Goal: Communication & Community: Answer question/provide support

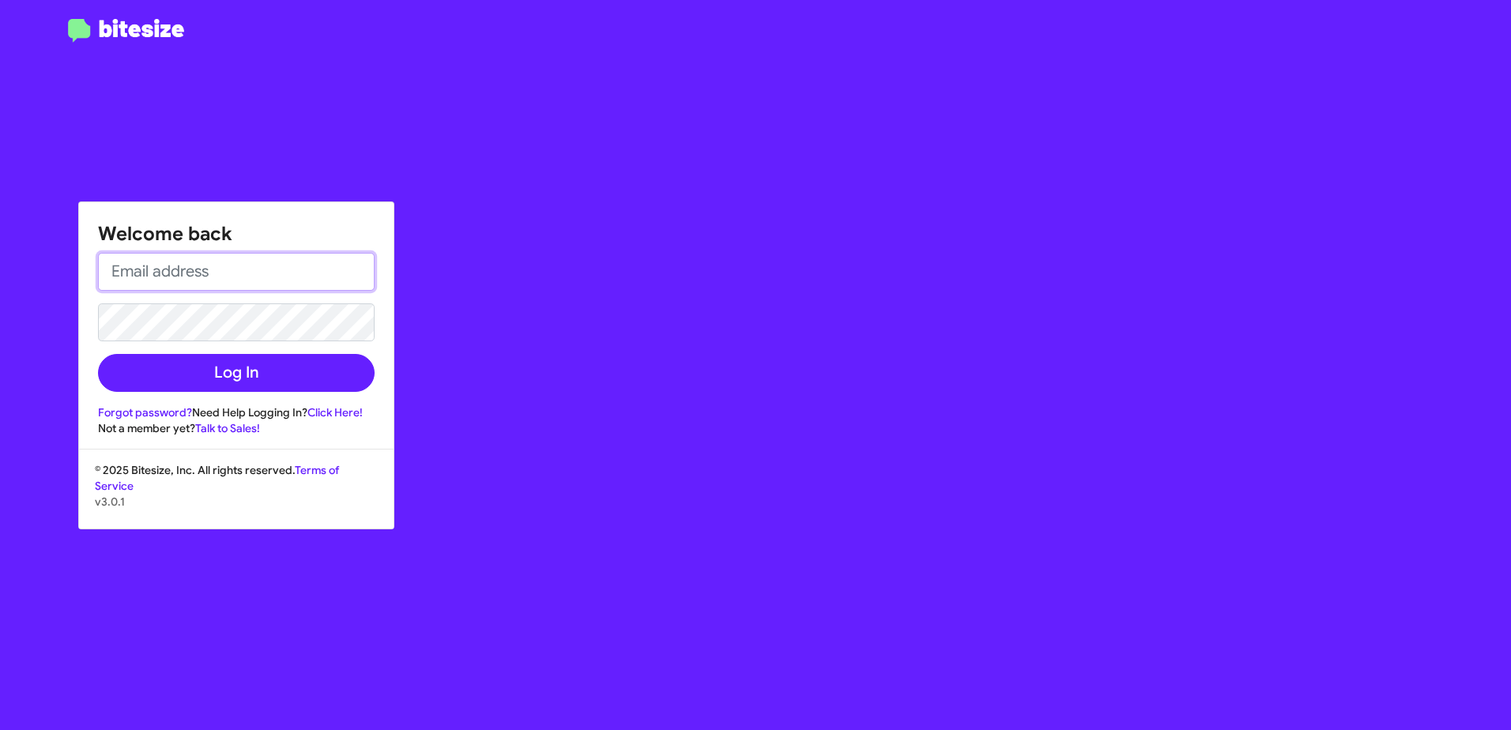
click at [173, 277] on input "email" at bounding box center [236, 272] width 277 height 38
type input "[EMAIL_ADDRESS][DOMAIN_NAME]"
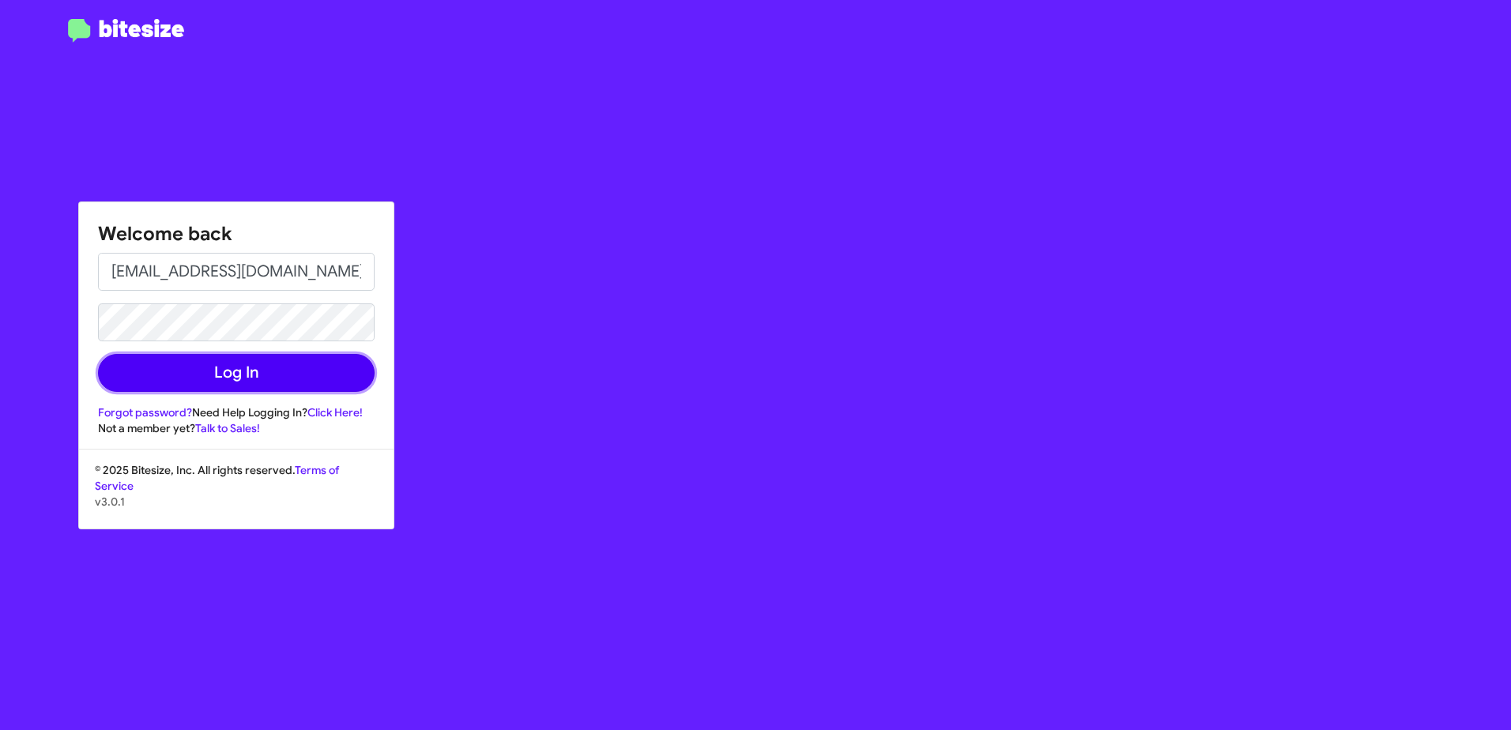
click at [232, 383] on button "Log In" at bounding box center [236, 373] width 277 height 38
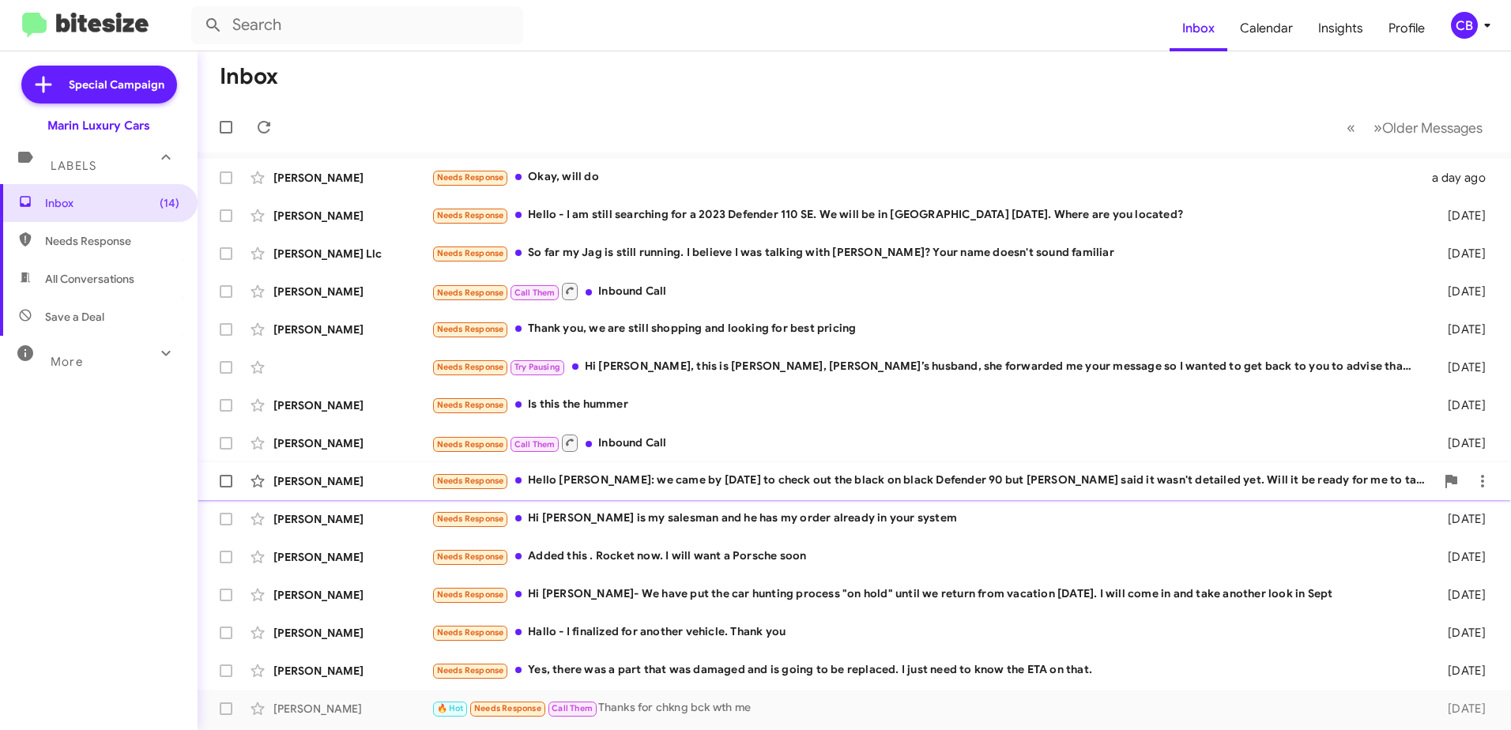
click at [623, 482] on div "Needs Response Hello [PERSON_NAME]: we came by [DATE] to check out the black on…" at bounding box center [932, 481] width 1003 height 18
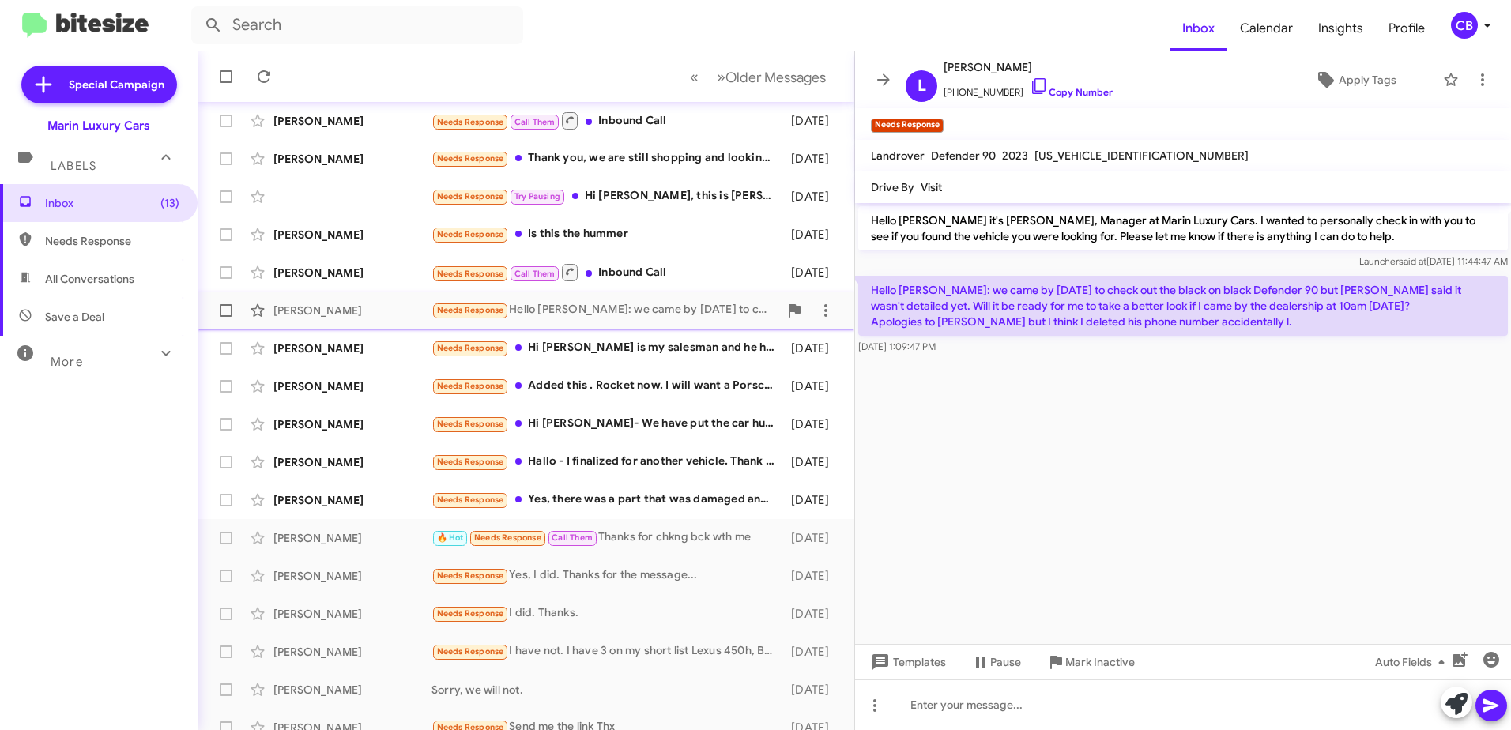
scroll to position [187, 0]
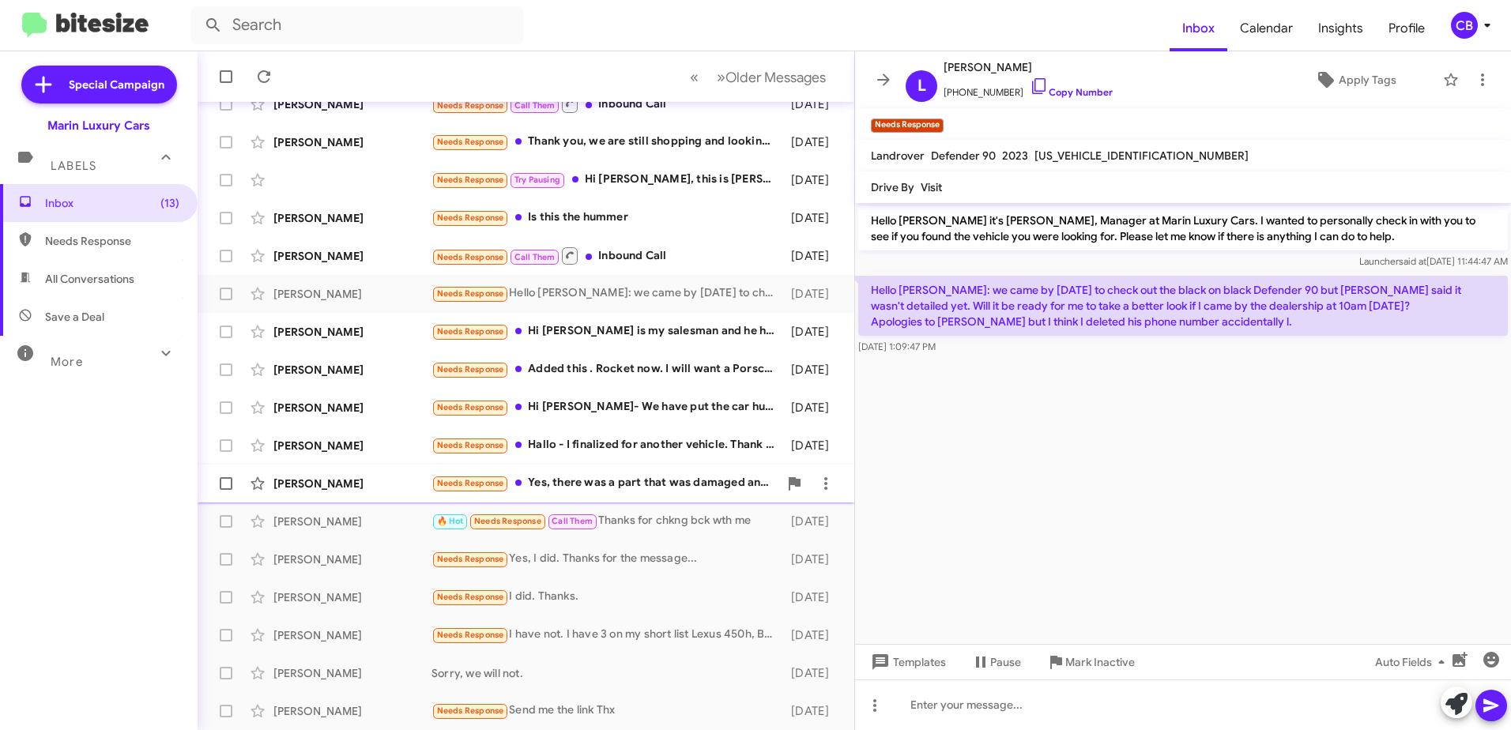
click at [603, 490] on div "Needs Response Yes, there was a part that was damaged and is going to be replac…" at bounding box center [604, 483] width 347 height 18
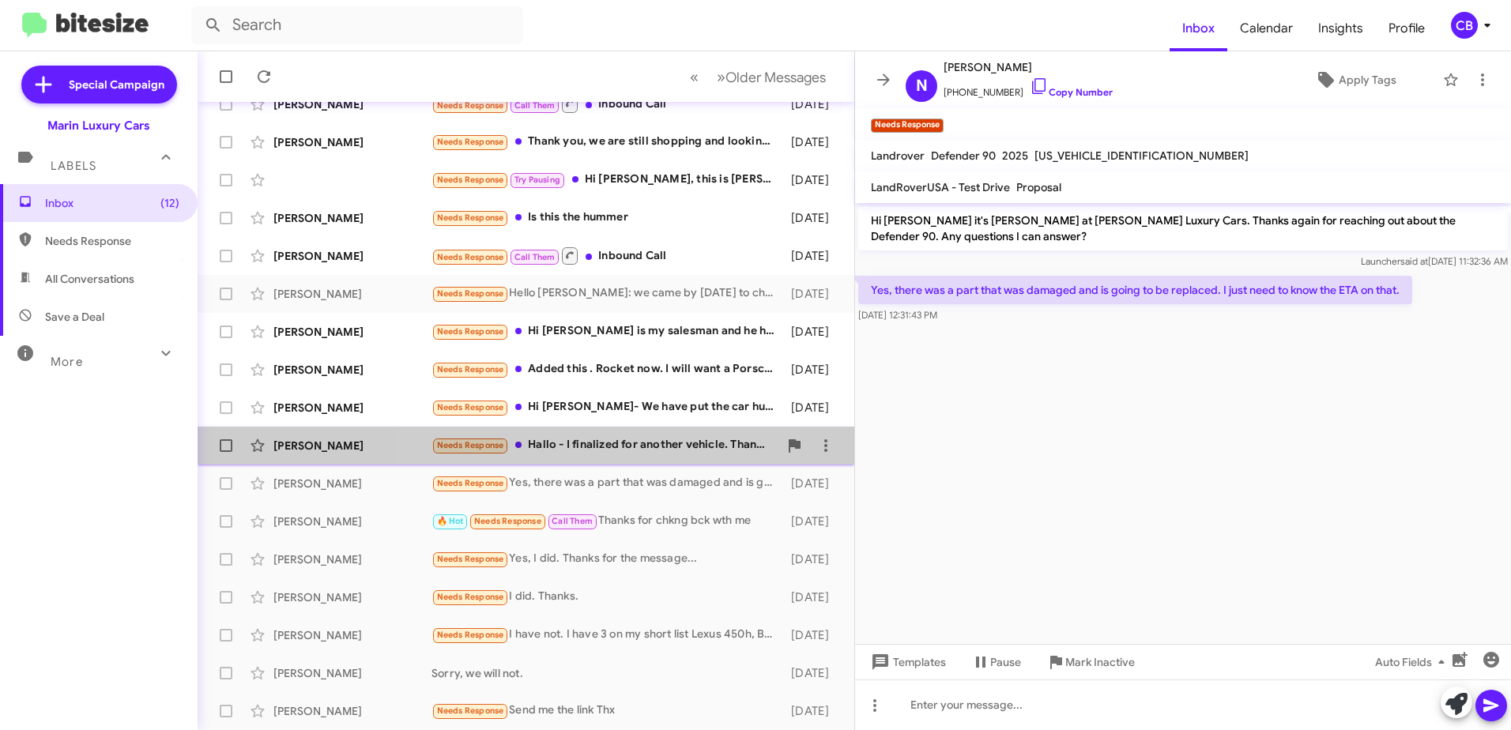
click at [605, 446] on div "Needs Response Hallo - I finalized for another vehicle. Thank you" at bounding box center [604, 445] width 347 height 18
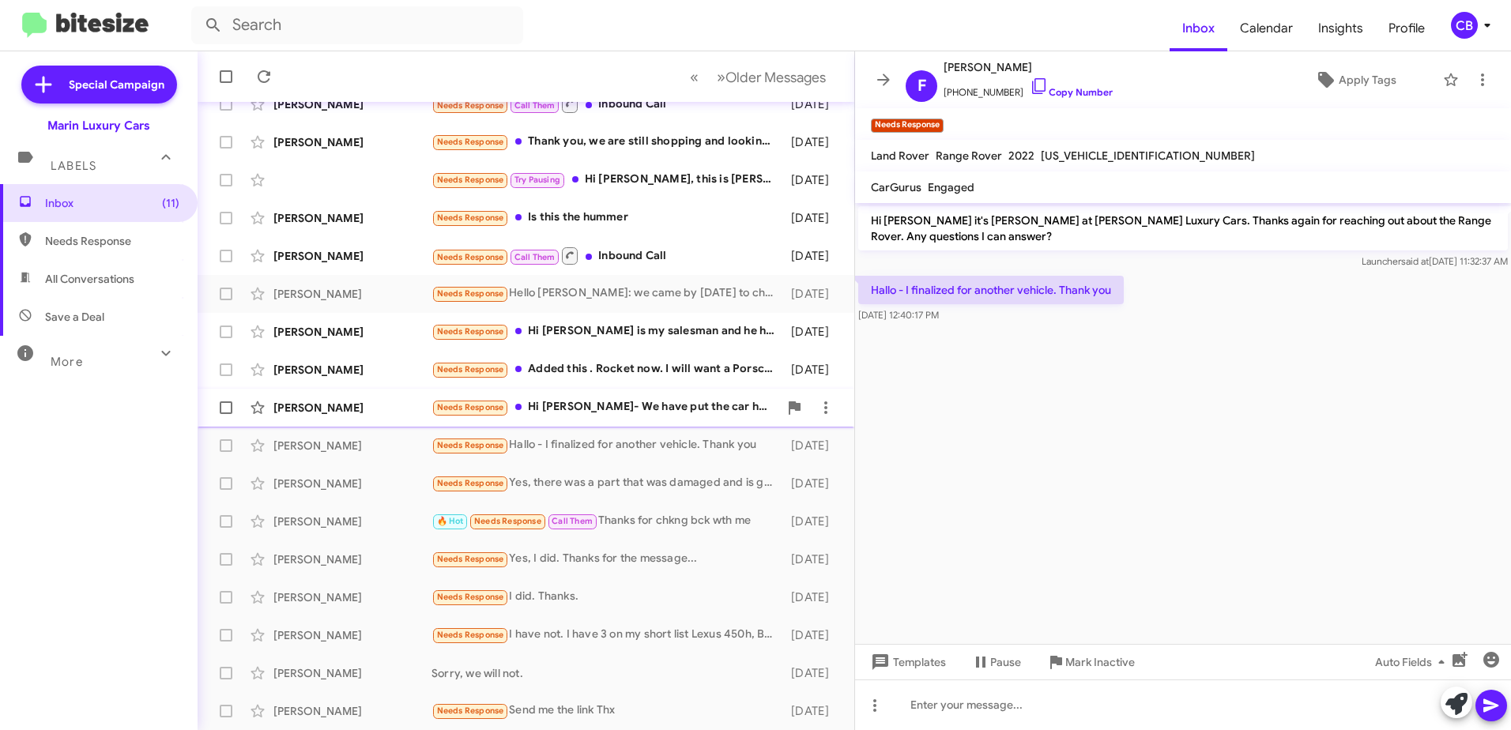
click at [604, 417] on div "[PERSON_NAME] Needs Response Hi [PERSON_NAME]- We have put the car hunting proc…" at bounding box center [525, 408] width 631 height 32
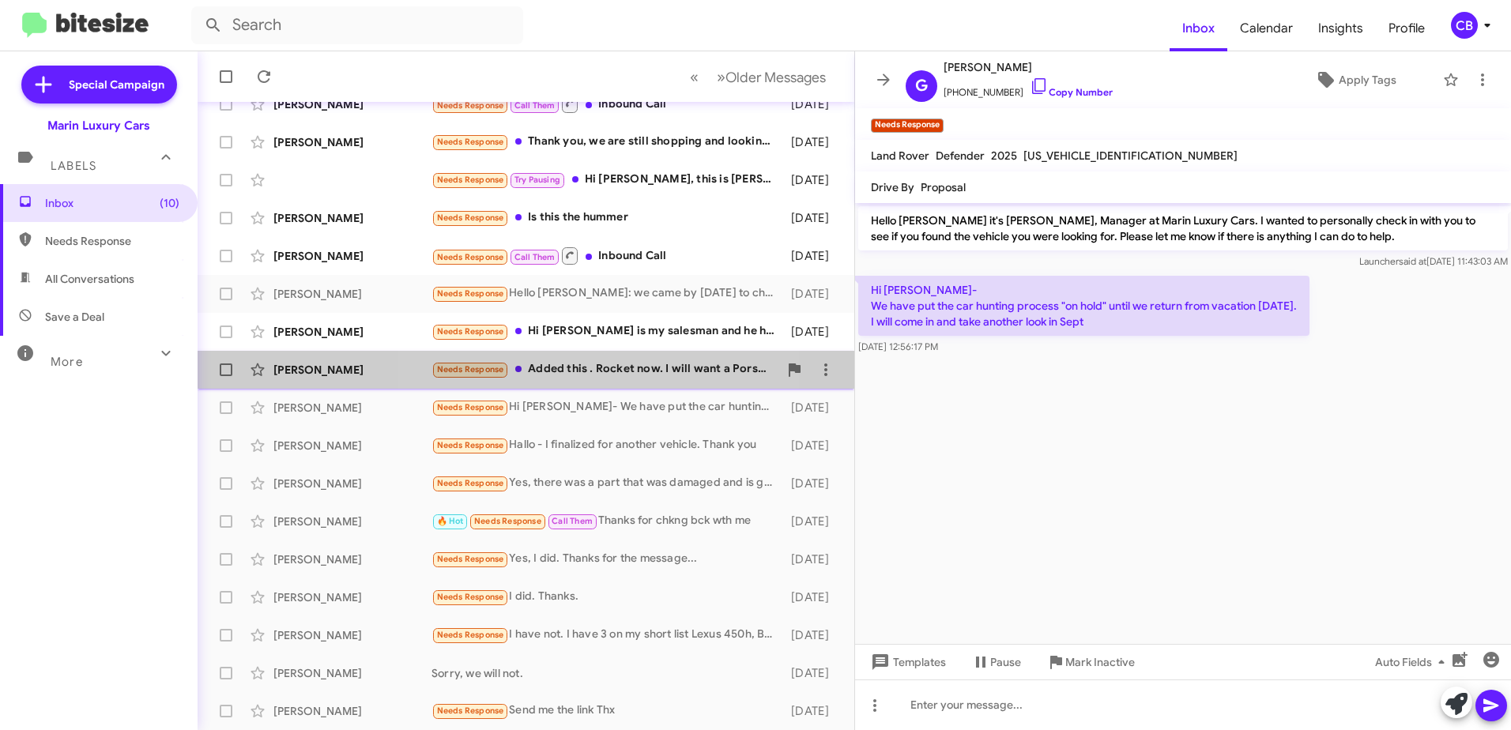
click at [605, 356] on div "[PERSON_NAME] Needs Response Added this . Rocket now. I will want a Porsche soo…" at bounding box center [525, 370] width 631 height 32
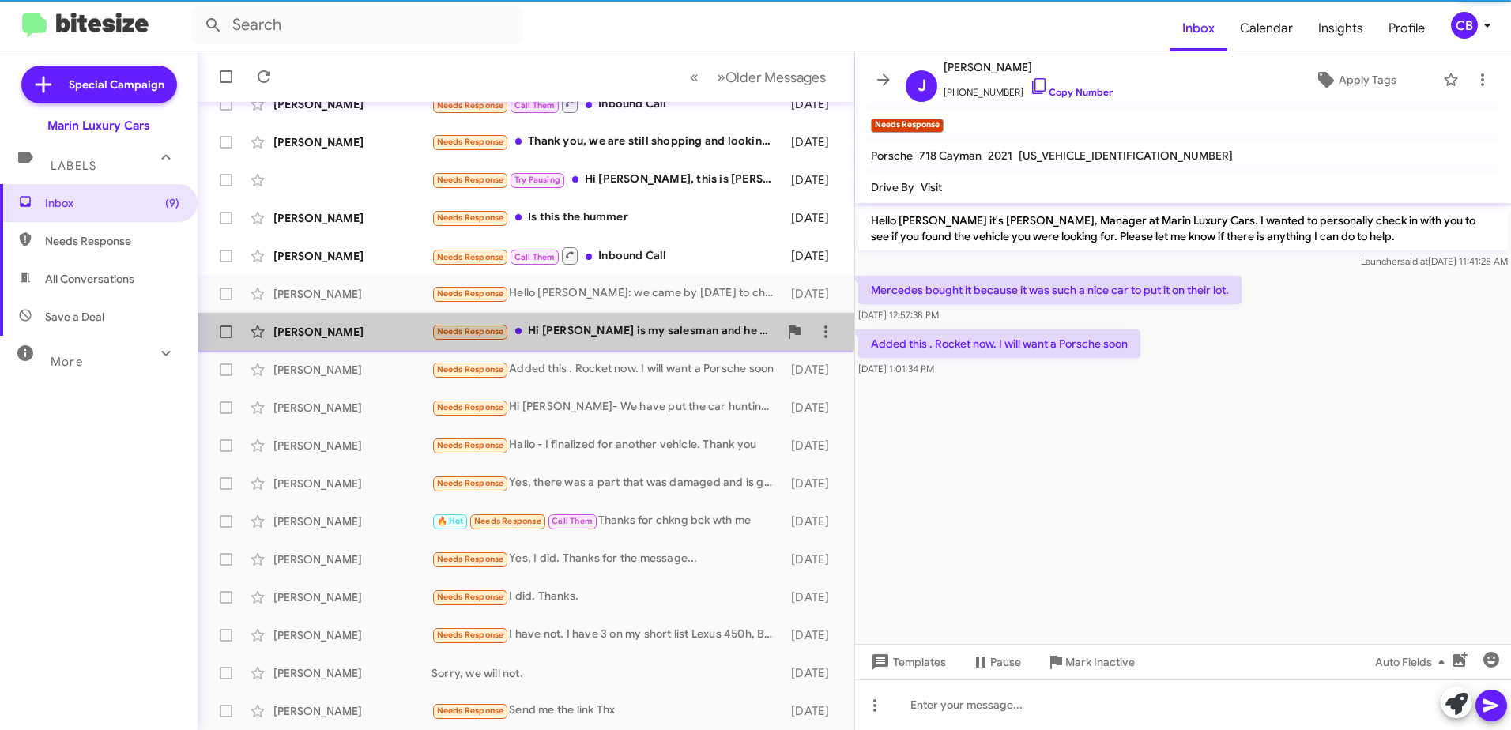
click at [600, 338] on div "Needs Response Hi [PERSON_NAME] is my salesman and he has my order already in y…" at bounding box center [604, 331] width 347 height 18
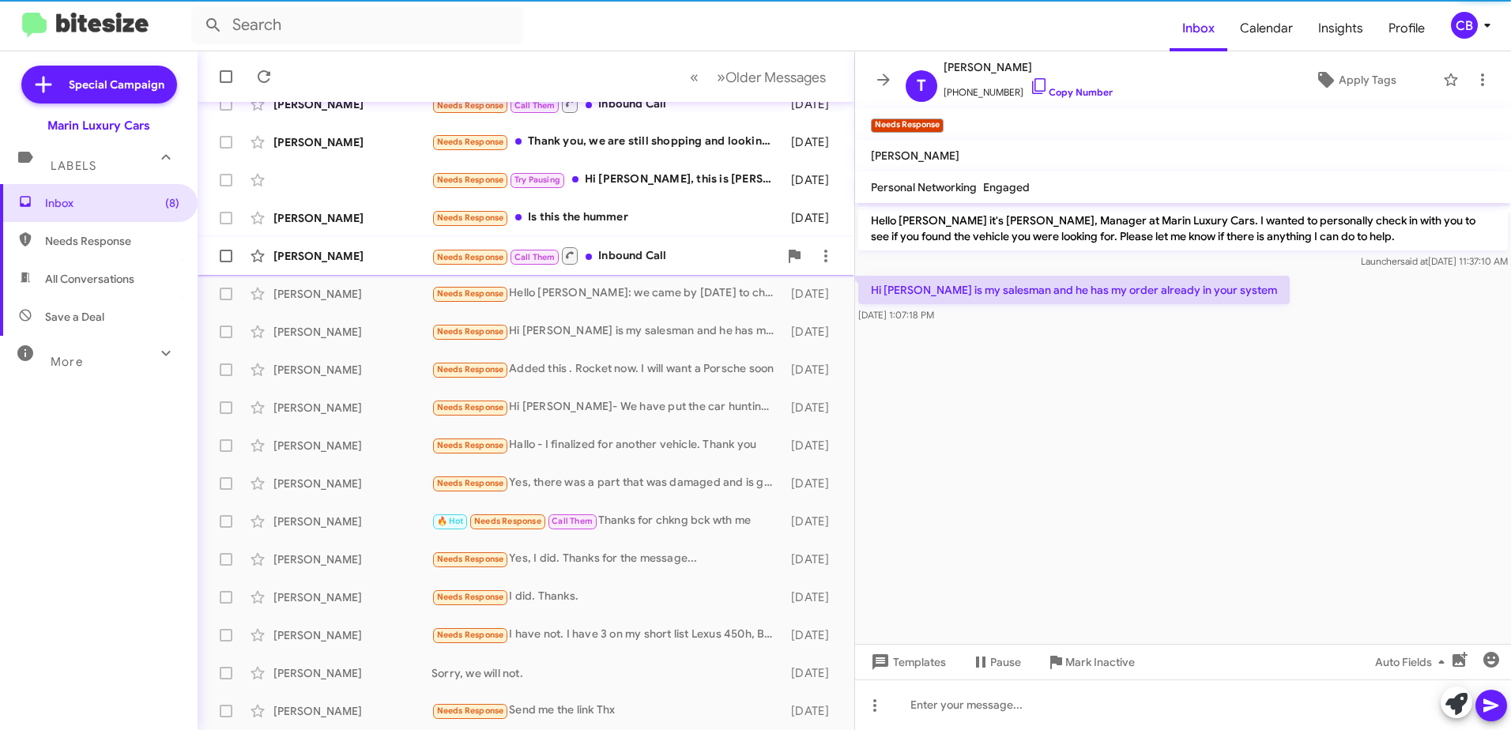
click at [634, 264] on div "Needs Response Call Them Inbound Call" at bounding box center [604, 256] width 347 height 20
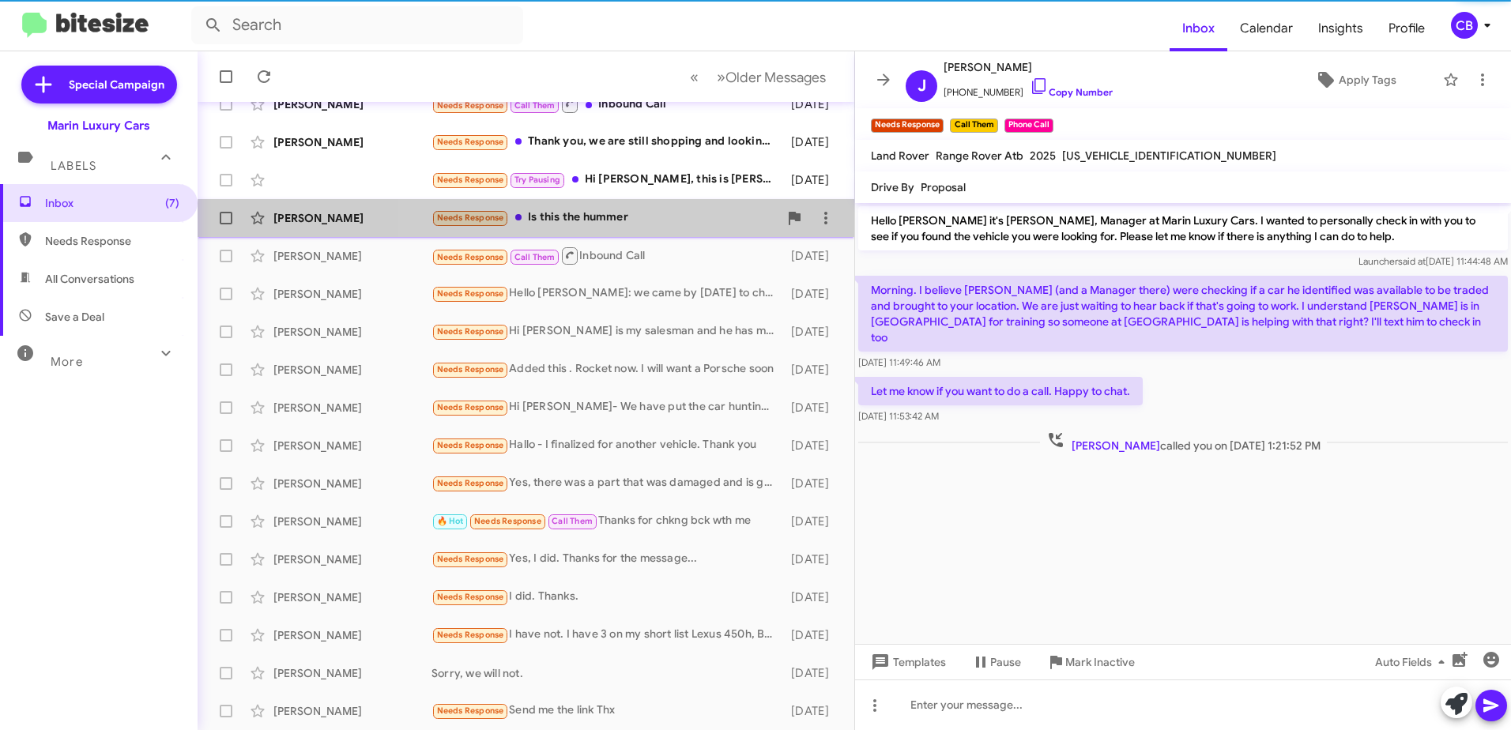
click at [598, 227] on div "Needs Response Is this the hummer" at bounding box center [604, 218] width 347 height 18
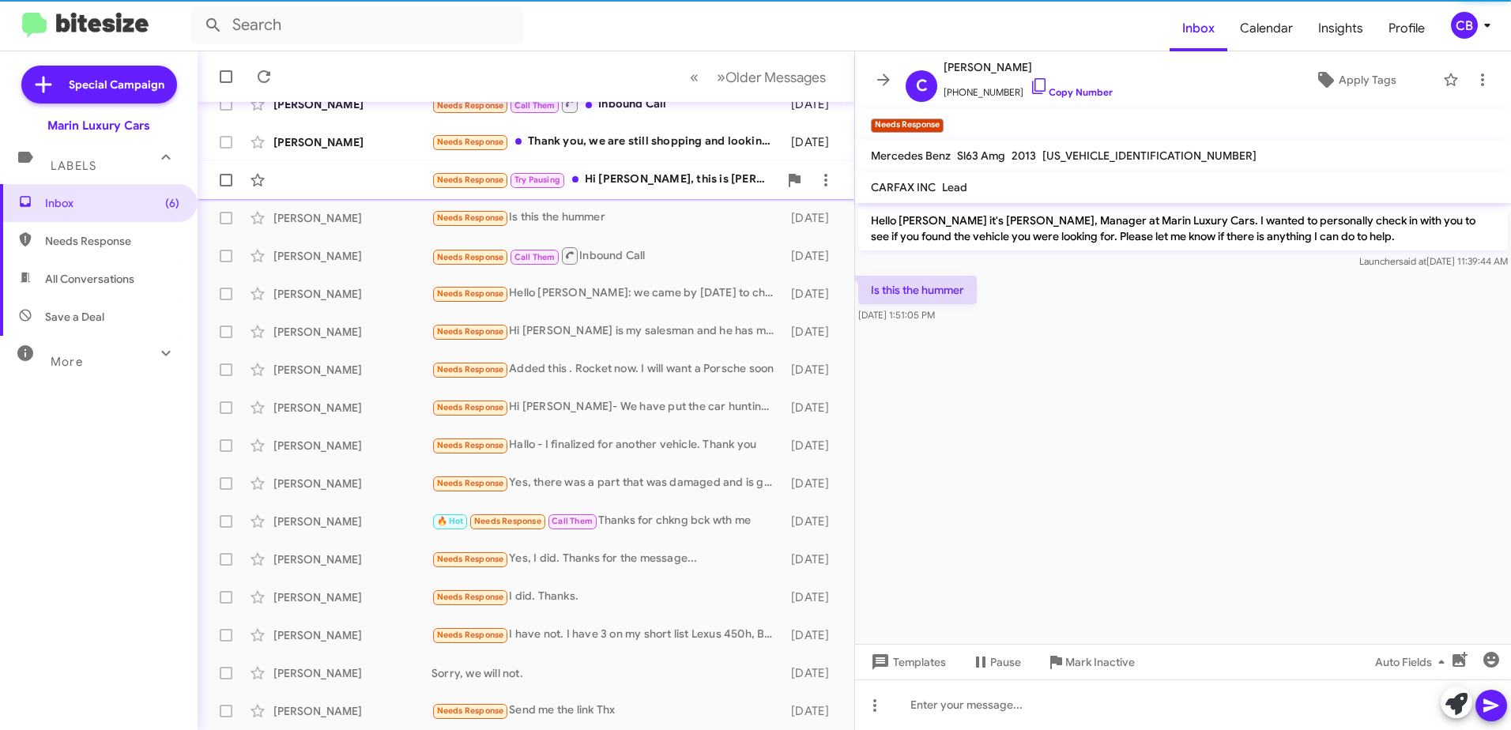
click at [605, 185] on div "Needs Response Try Pausing Hi [PERSON_NAME], this is [PERSON_NAME], [PERSON_NAM…" at bounding box center [604, 180] width 347 height 18
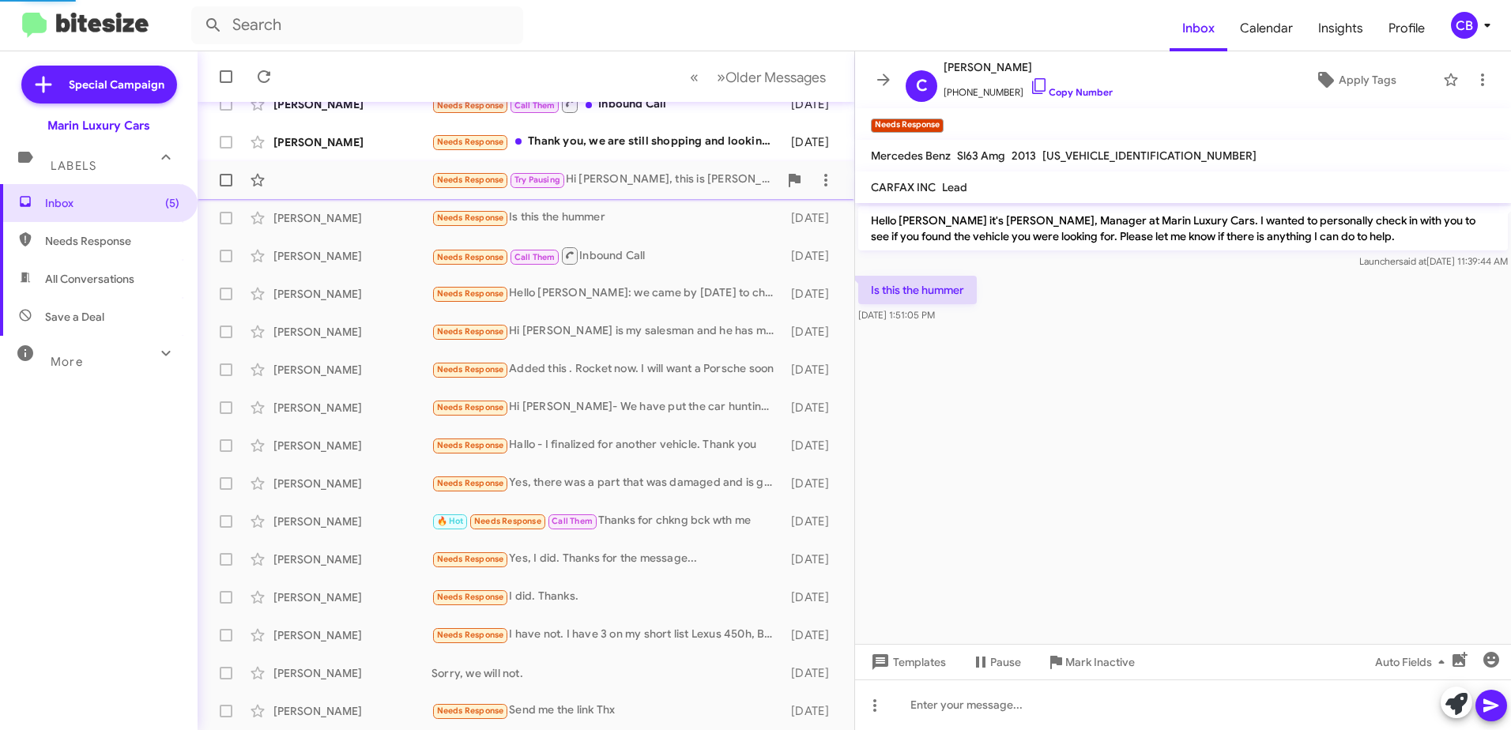
scroll to position [81, 0]
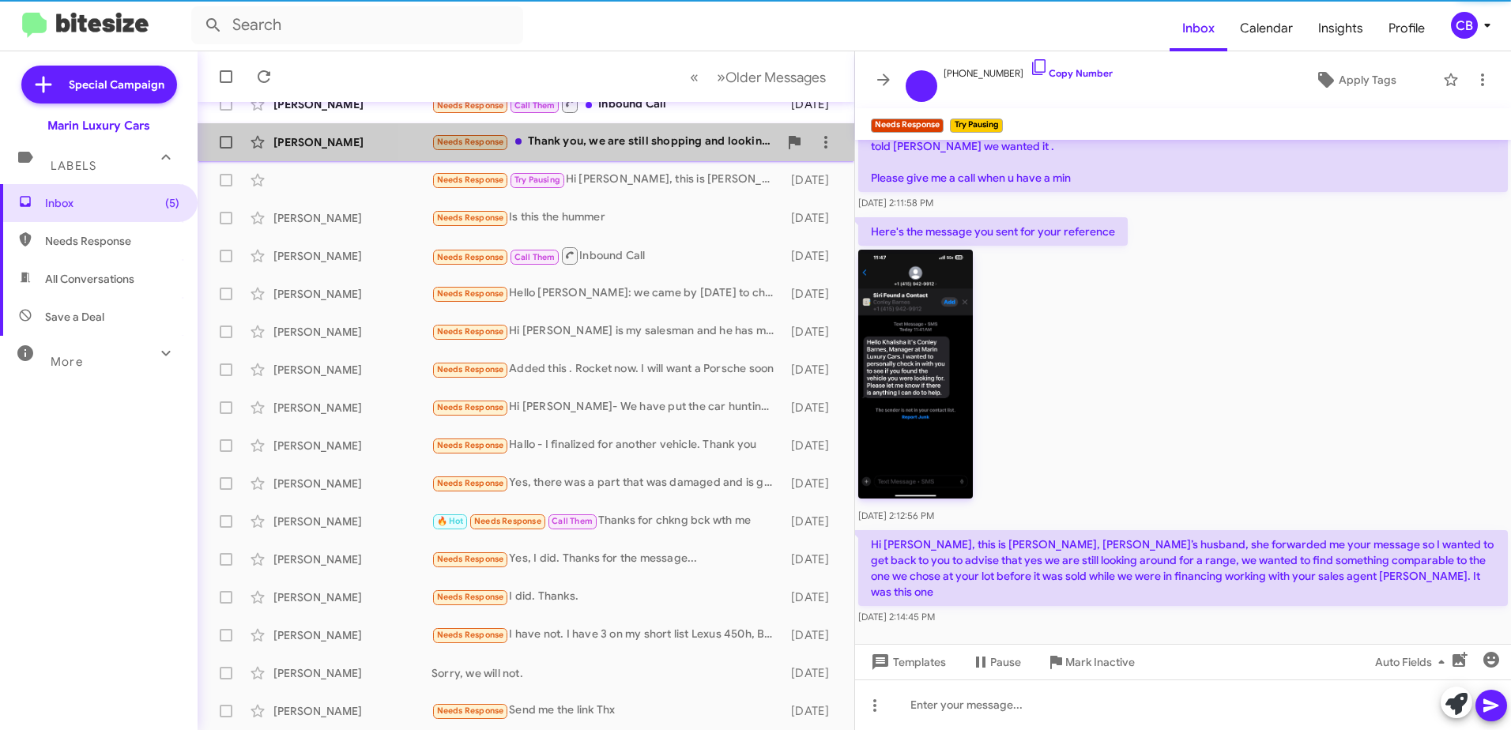
click at [593, 142] on div "Needs Response Thank you, we are still shopping and looking for best pricing" at bounding box center [604, 142] width 347 height 18
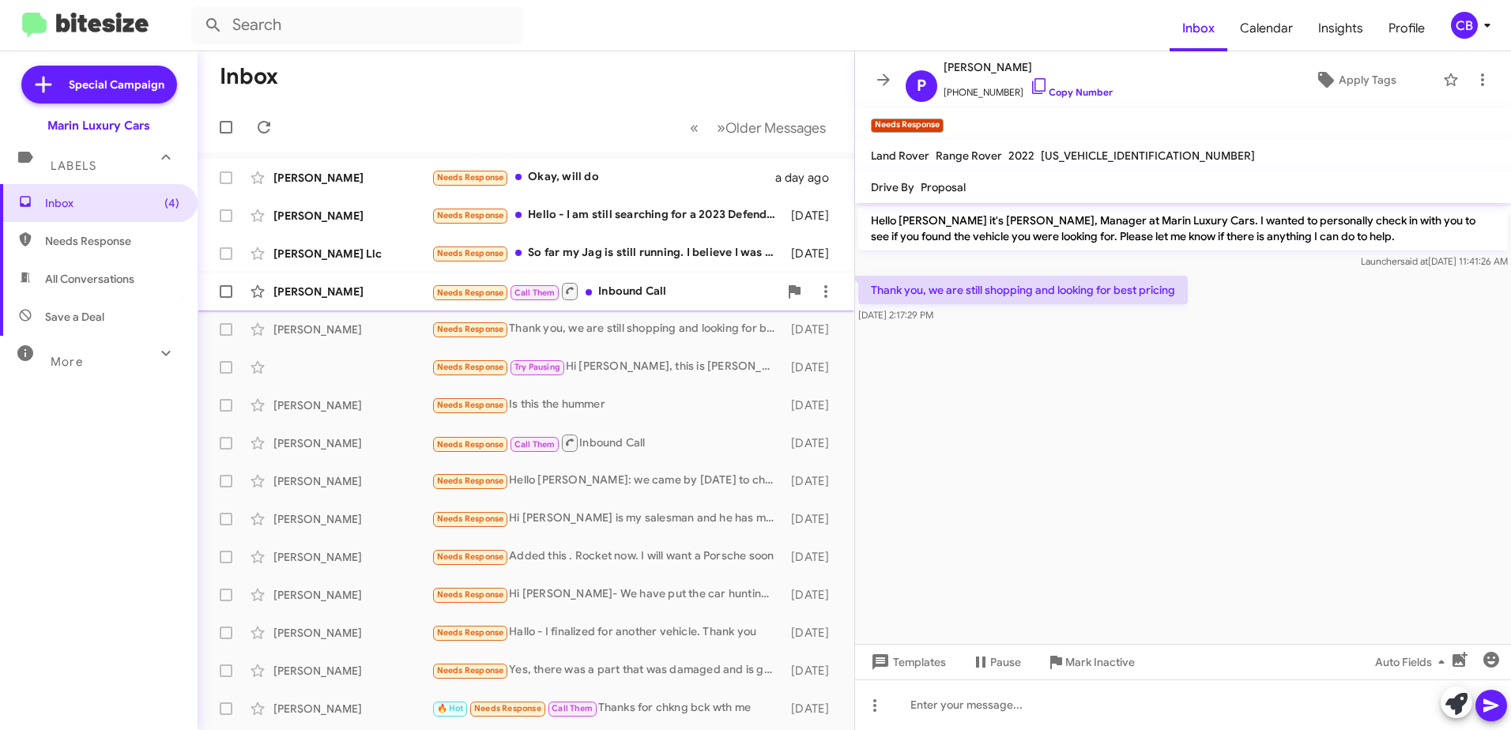
click at [612, 299] on div "Needs Response Call Them Inbound Call" at bounding box center [604, 291] width 347 height 20
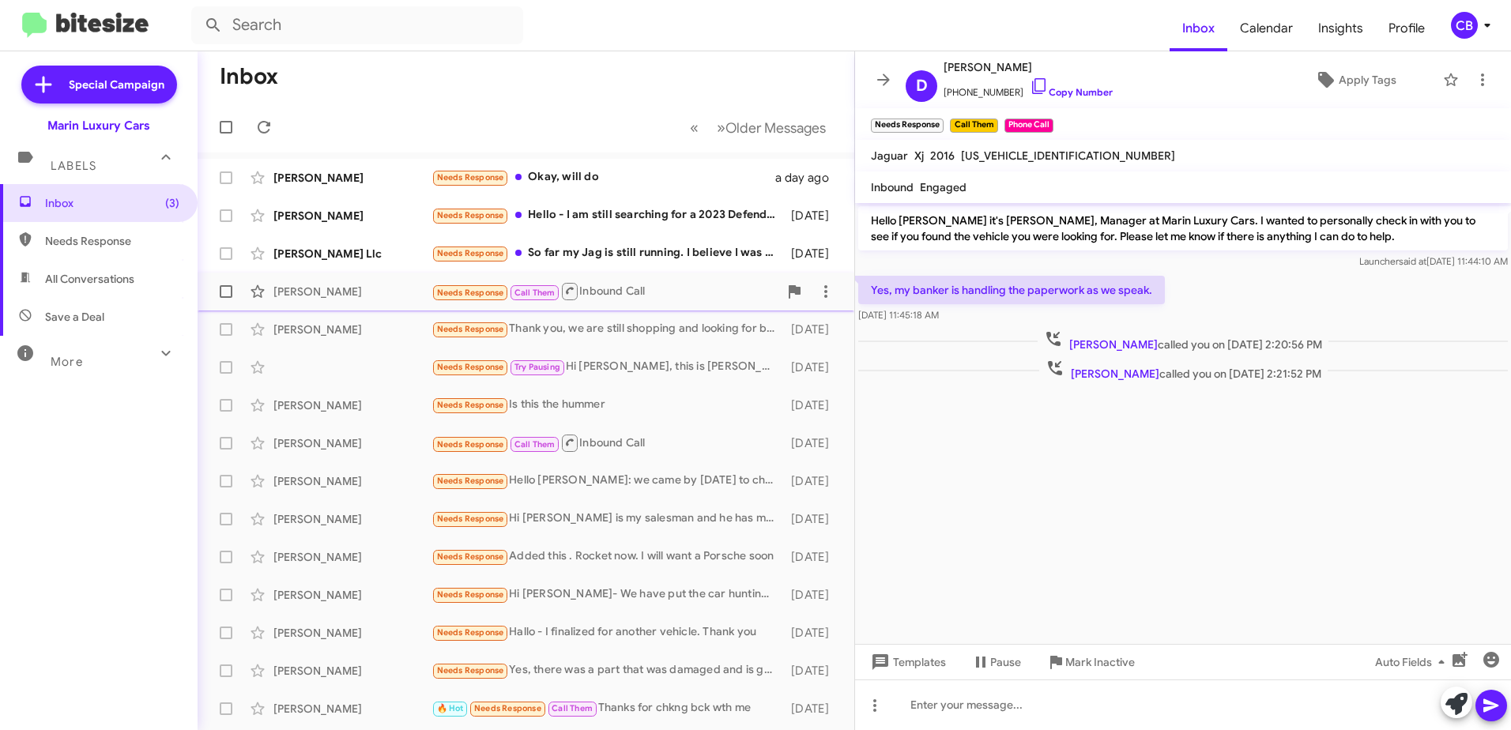
click at [347, 299] on div "[PERSON_NAME]" at bounding box center [352, 292] width 158 height 16
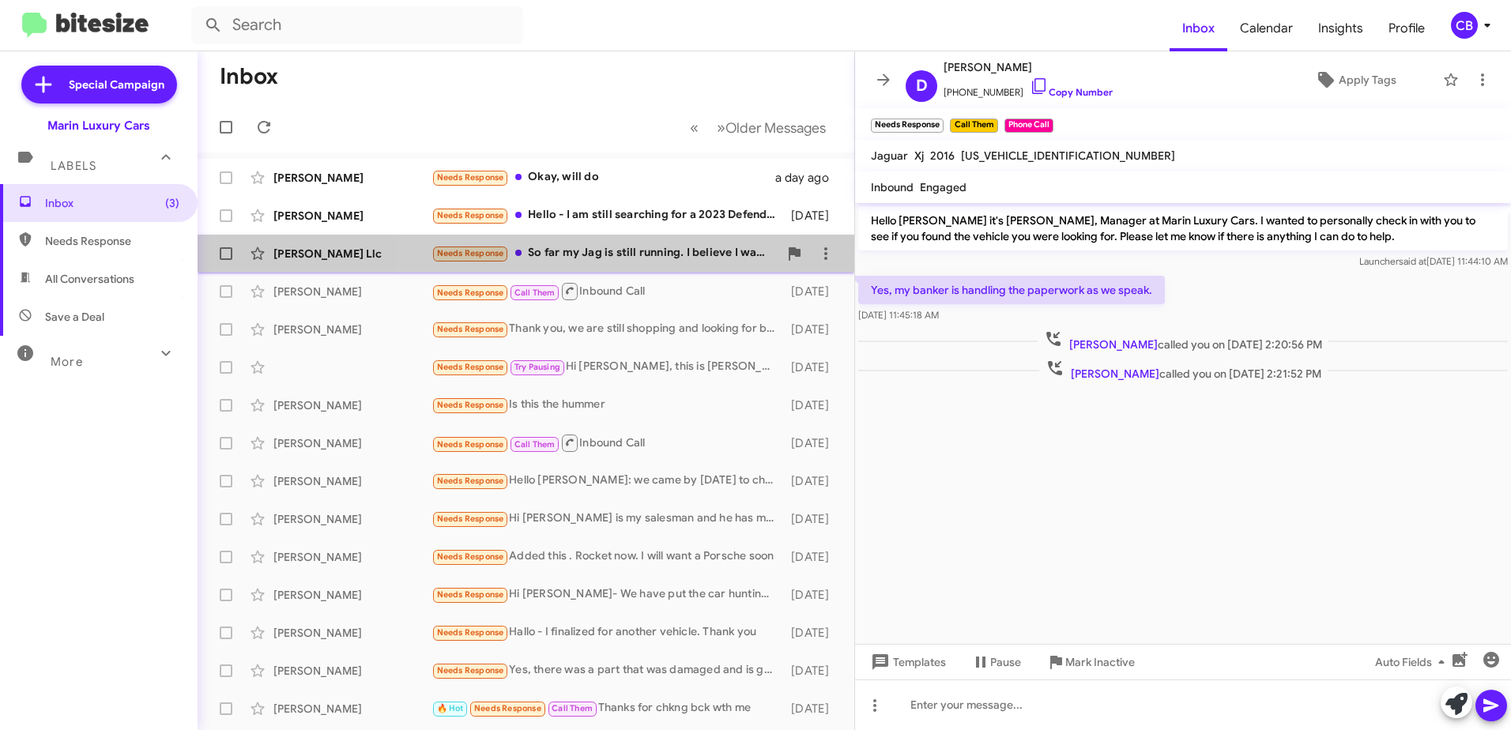
click at [612, 246] on div "Needs Response So far my Jag is still running. I believe I was talking with [PE…" at bounding box center [604, 253] width 347 height 18
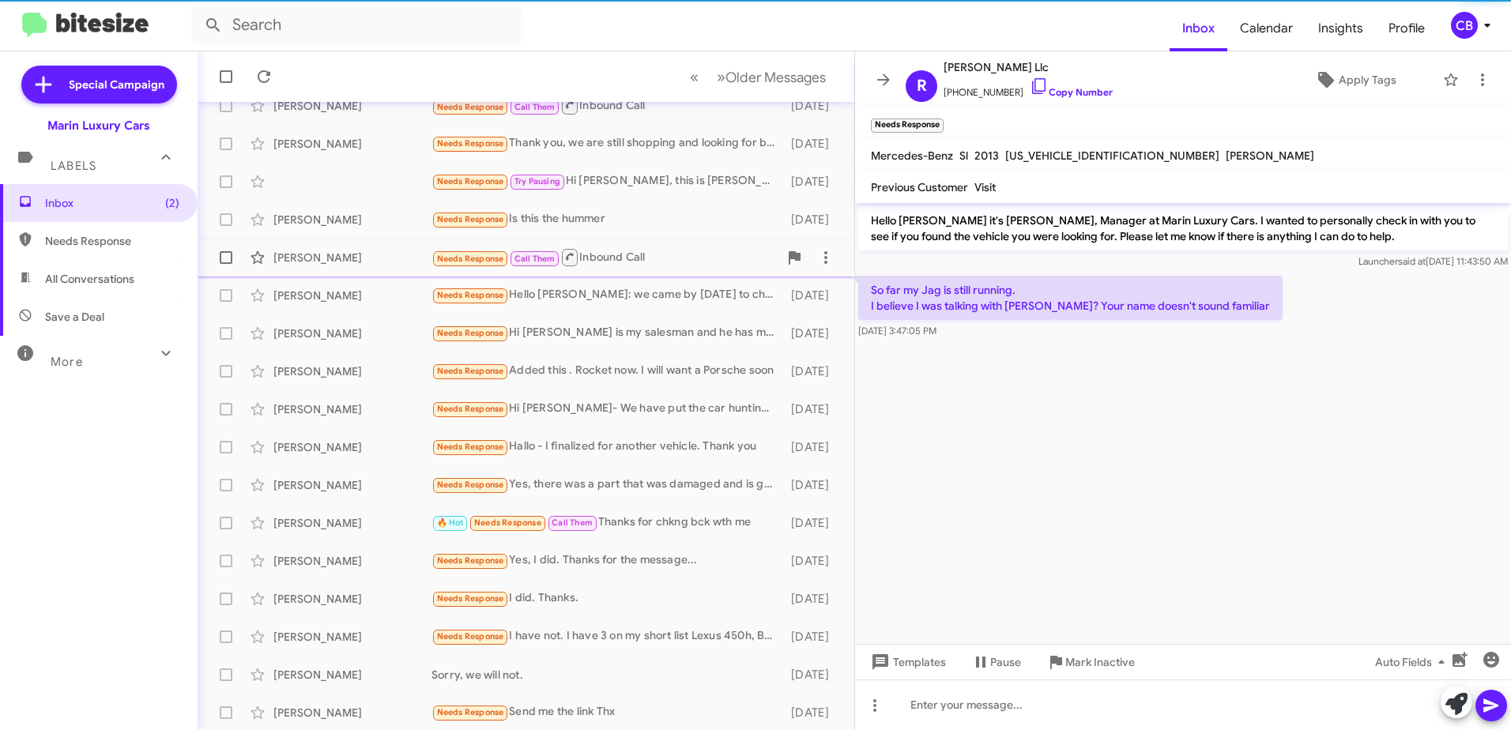
scroll to position [187, 0]
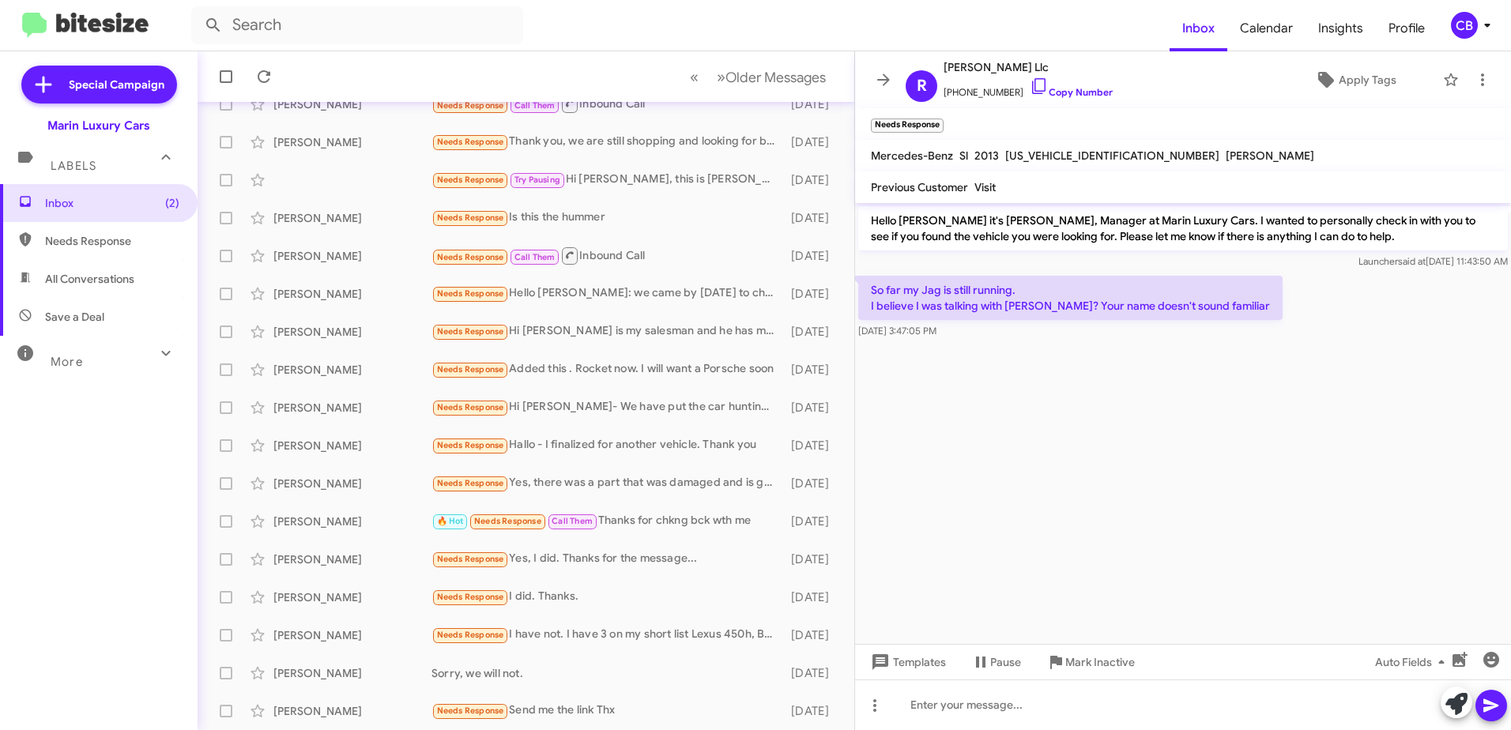
click at [986, 578] on cdk-virtual-scroll-viewport "Hello [PERSON_NAME] it's [PERSON_NAME], Manager at Marin Luxury Cars. I wanted …" at bounding box center [1183, 423] width 656 height 441
click at [717, 84] on span "»" at bounding box center [721, 77] width 9 height 20
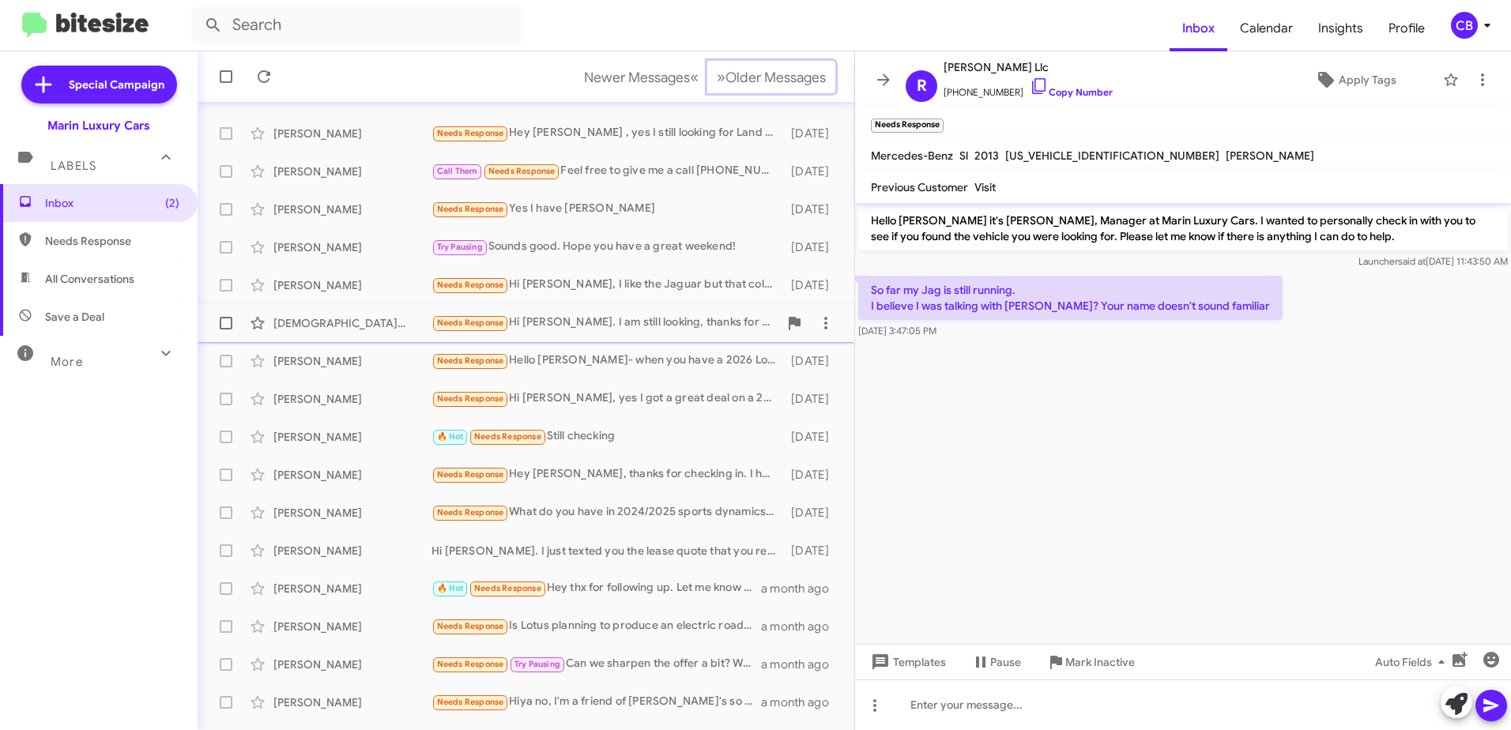
scroll to position [79, 0]
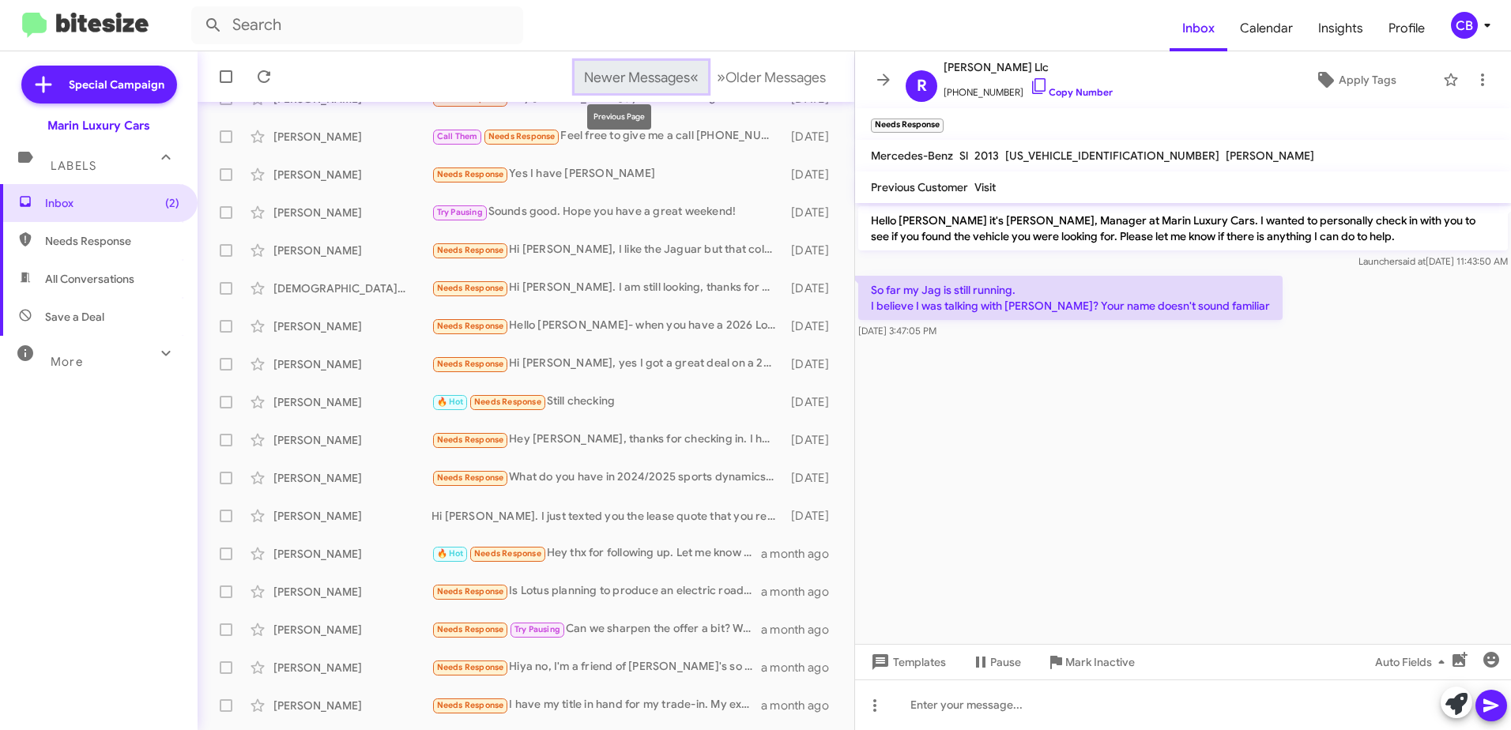
click at [679, 82] on button "Newer Messages « Previous" at bounding box center [641, 77] width 134 height 32
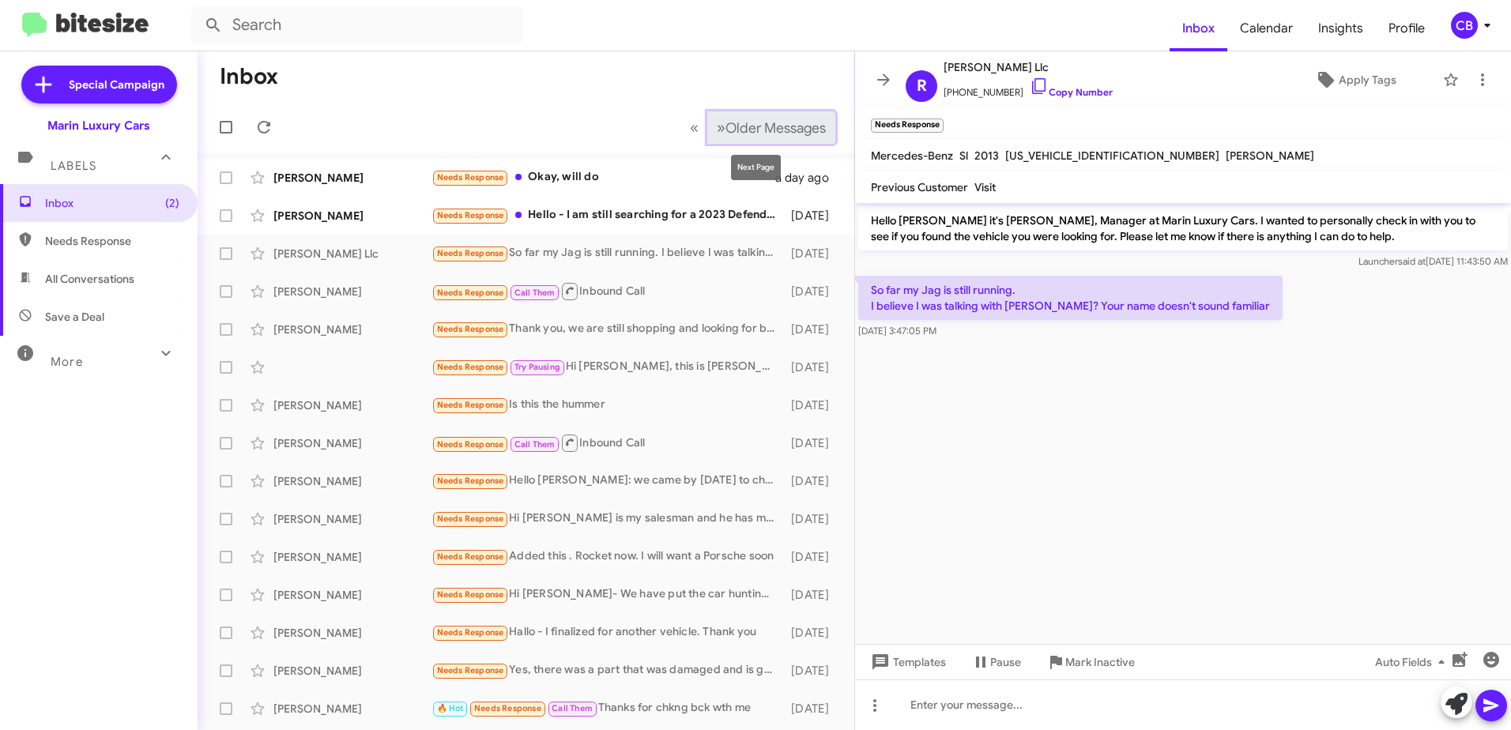
click at [717, 127] on span "»" at bounding box center [721, 128] width 9 height 20
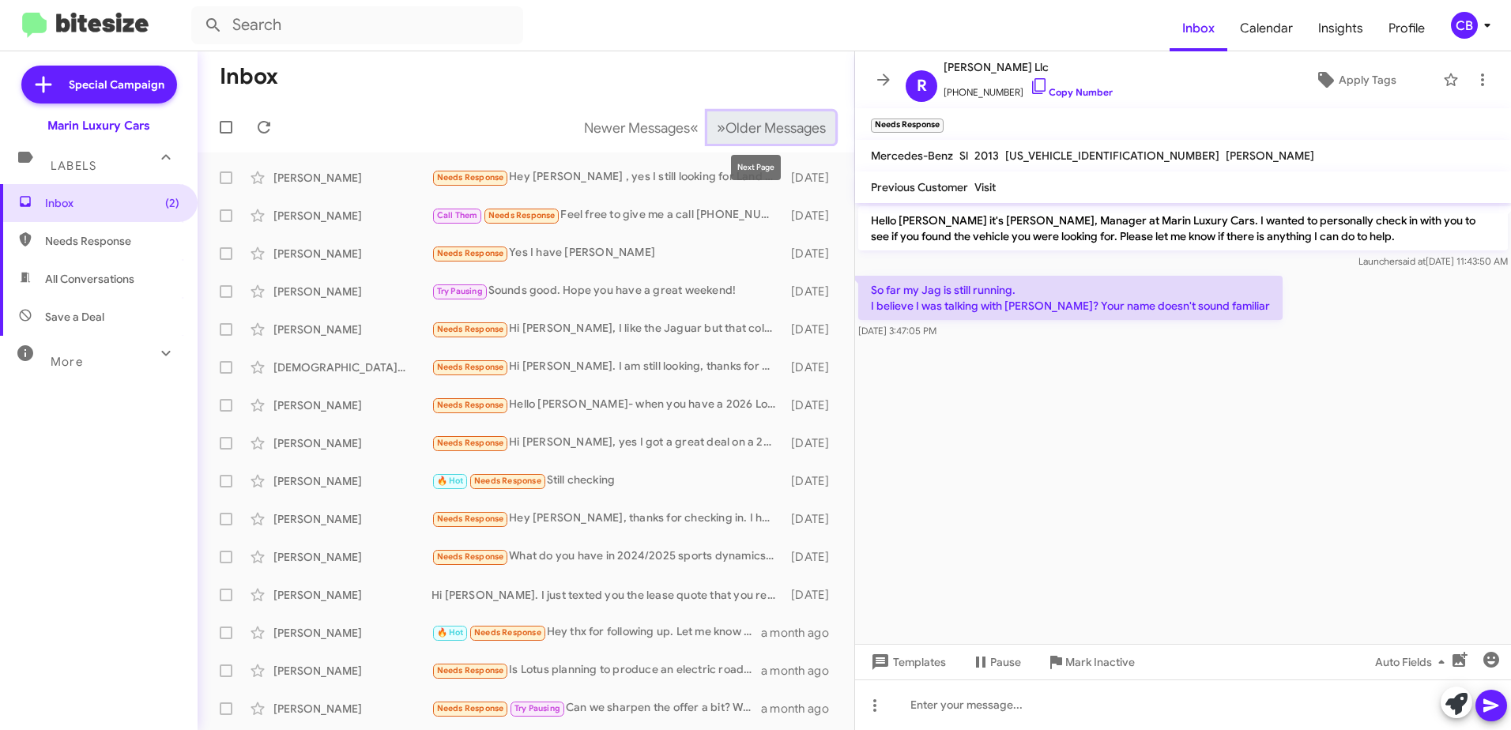
click at [717, 128] on span "»" at bounding box center [721, 128] width 9 height 20
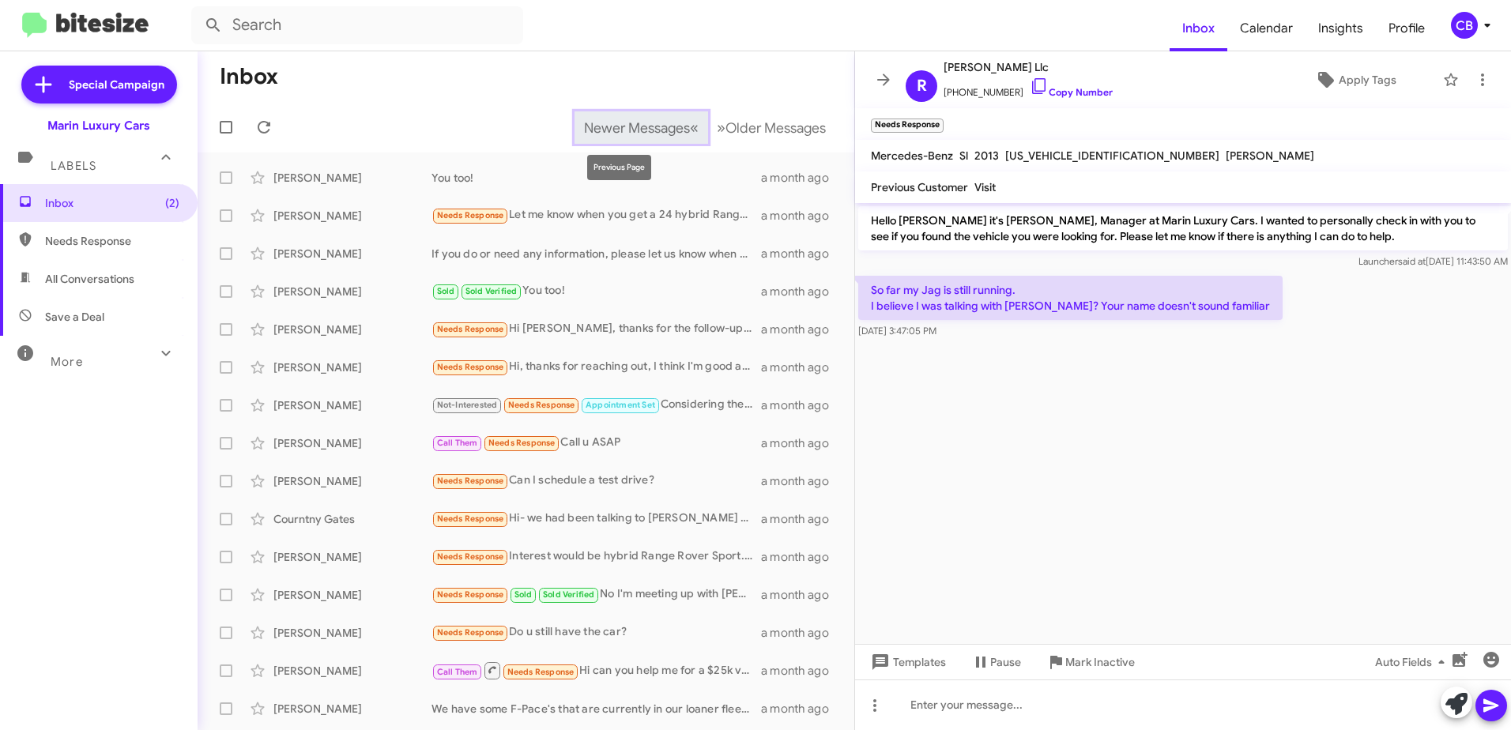
click at [690, 130] on span "«" at bounding box center [694, 128] width 9 height 20
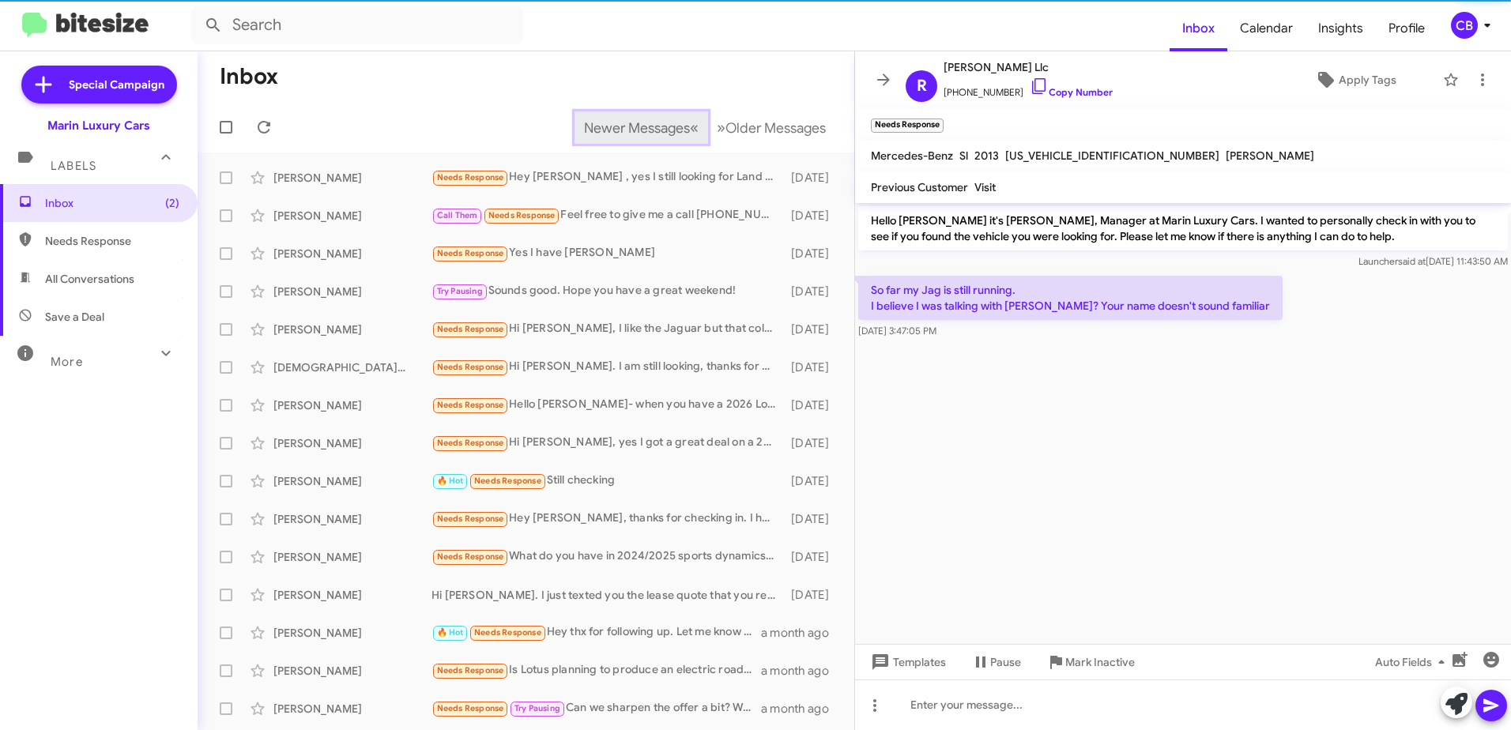
click at [690, 130] on span "«" at bounding box center [694, 128] width 9 height 20
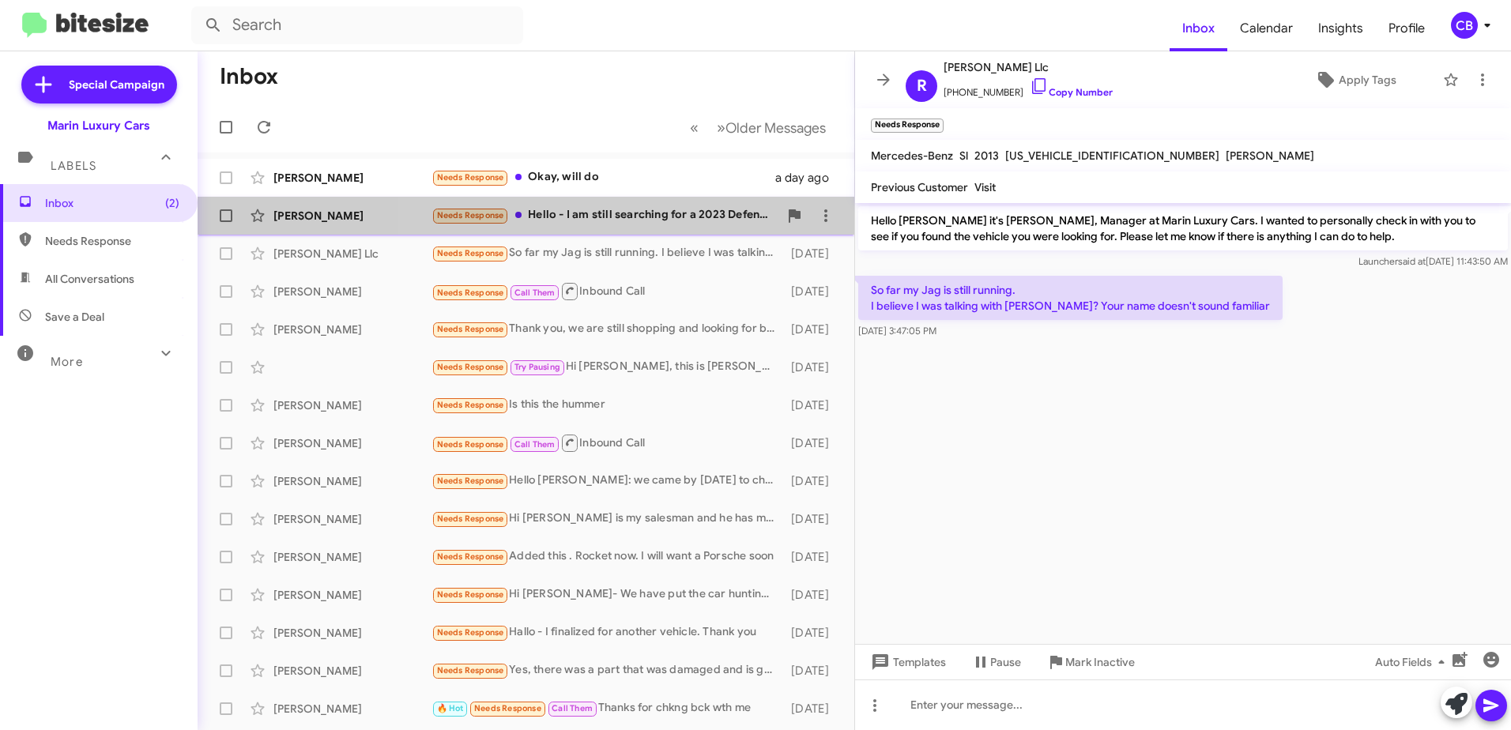
click at [626, 216] on div "Needs Response Hello - I am still searching for a 2023 Defender 110 SE. We will…" at bounding box center [604, 215] width 347 height 18
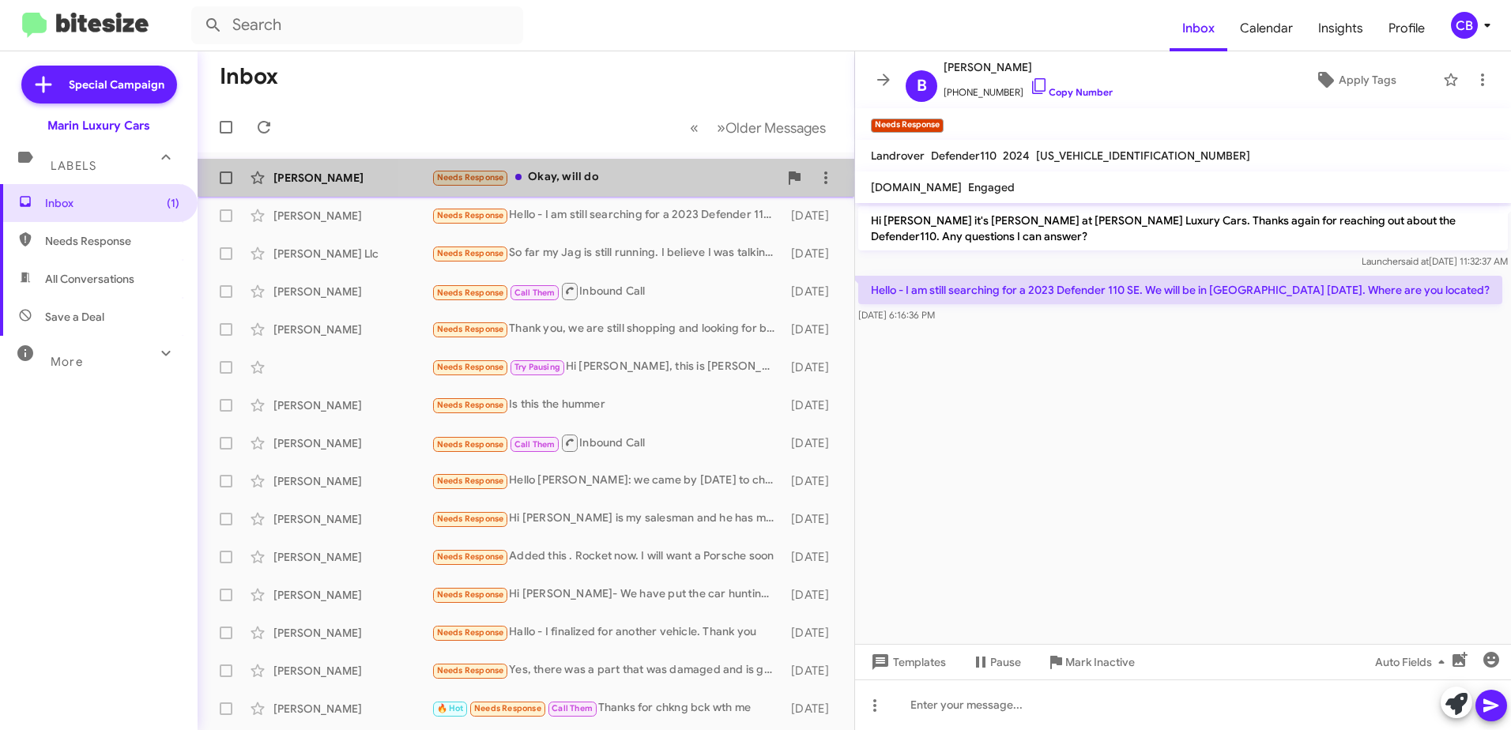
click at [577, 182] on div "Needs Response Okay, will do" at bounding box center [604, 177] width 347 height 18
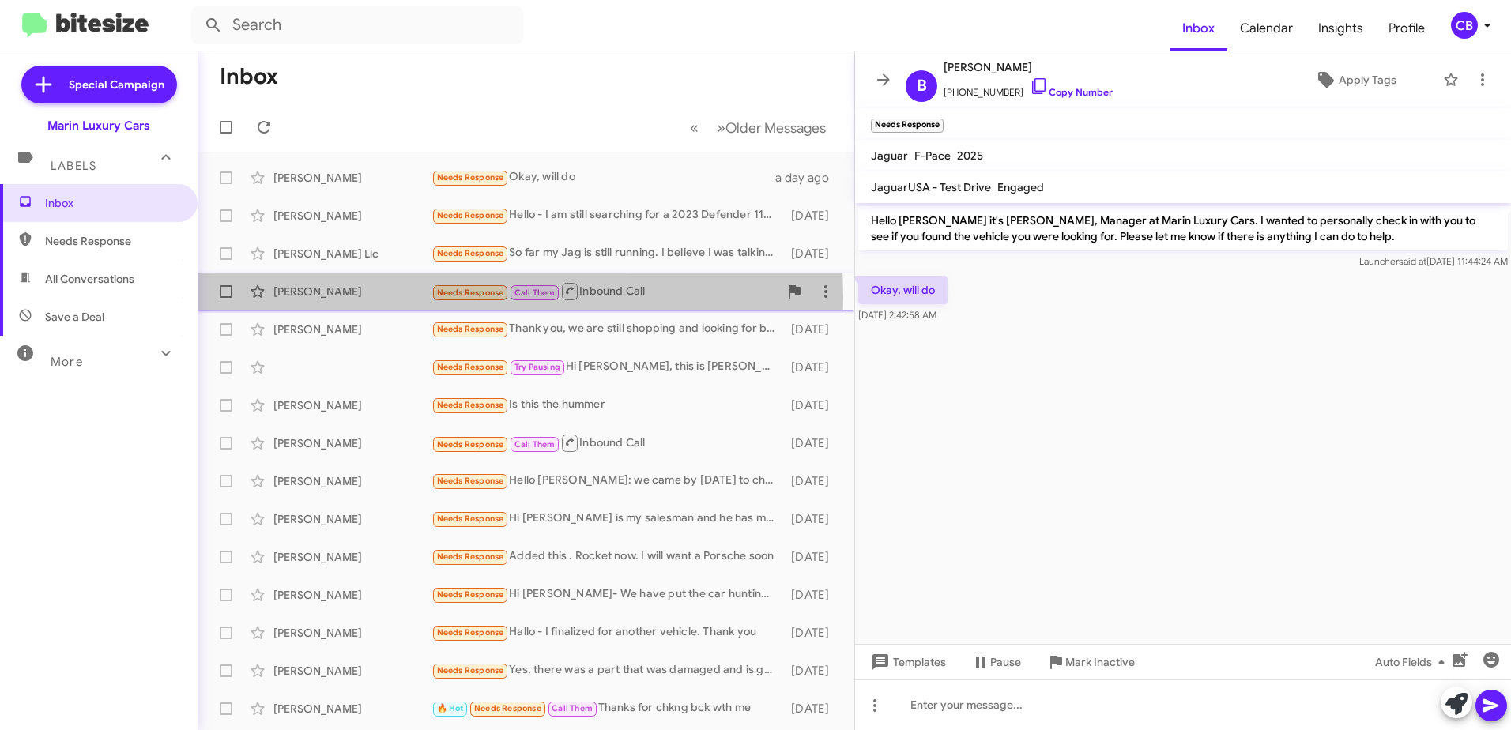
click at [335, 297] on div "[PERSON_NAME]" at bounding box center [352, 292] width 158 height 16
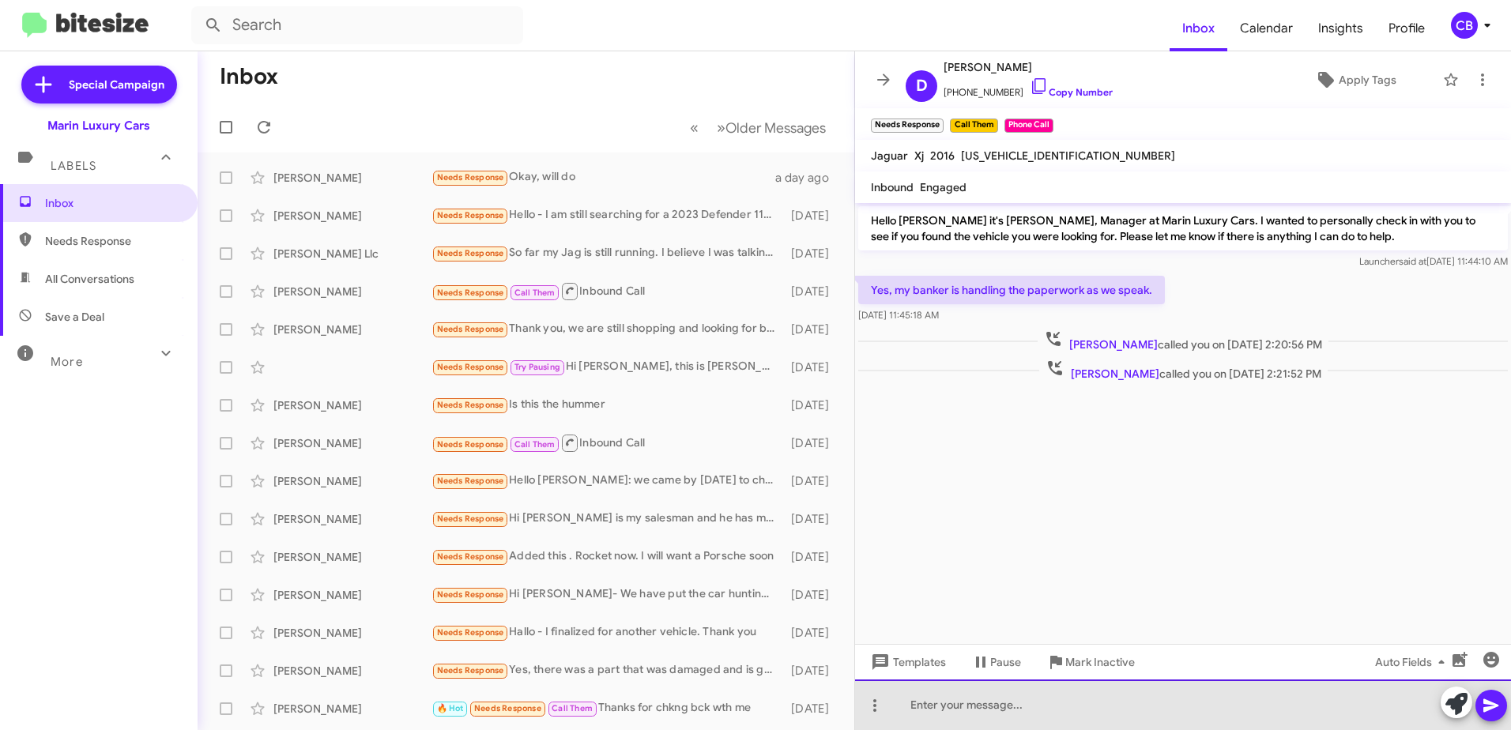
click at [989, 713] on div at bounding box center [1183, 704] width 656 height 51
click at [1244, 709] on div "Hi [PERSON_NAME], I have not received the paperwork back and no wire" at bounding box center [1183, 704] width 656 height 51
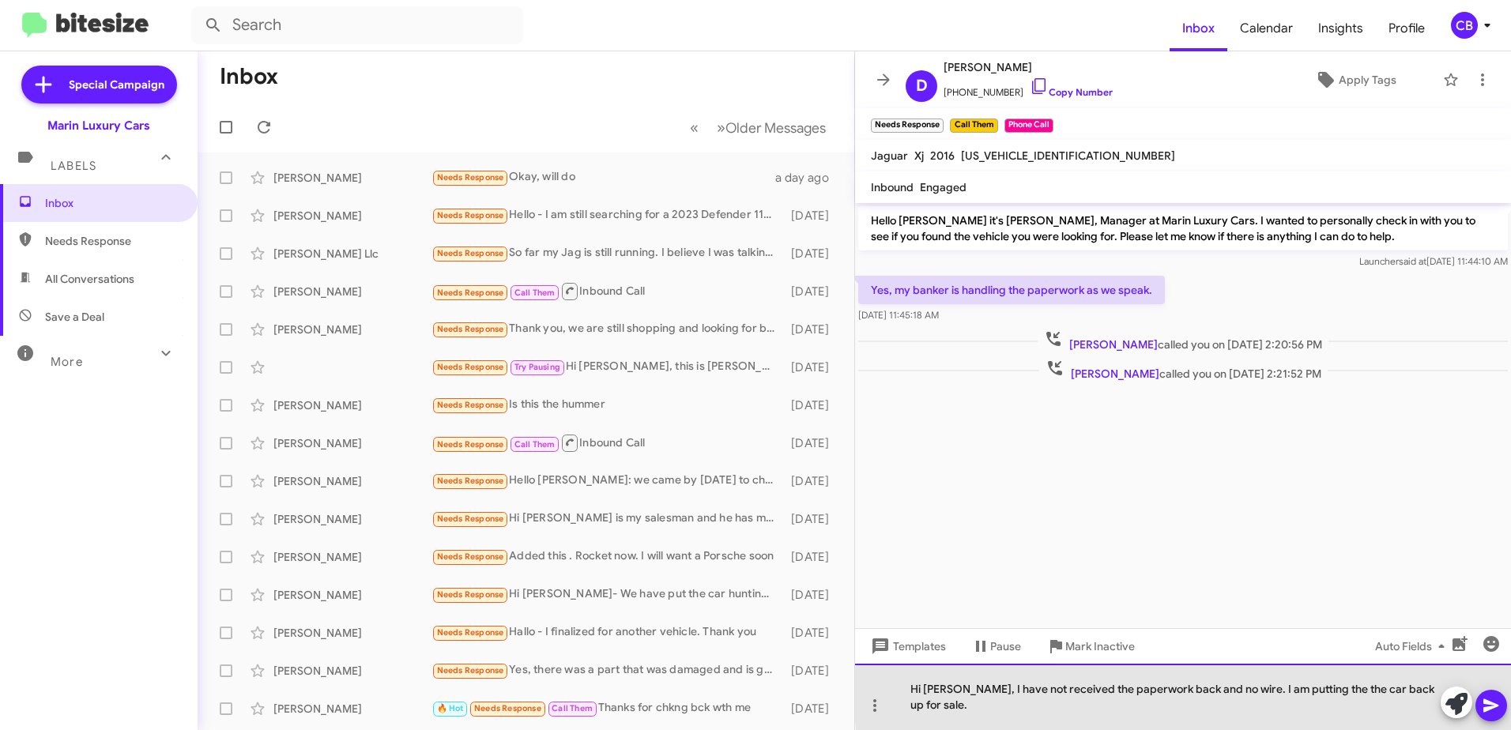
click at [1330, 710] on div "Hi [PERSON_NAME], I have not received the paperwork back and no wire. I am putt…" at bounding box center [1183, 697] width 656 height 66
click at [1417, 709] on div "Hi [PERSON_NAME], I have not received the paperwork back and no wire. I am putt…" at bounding box center [1183, 697] width 656 height 66
